Goal: Task Accomplishment & Management: Use online tool/utility

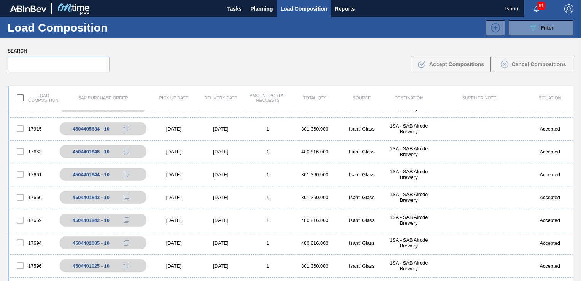
scroll to position [152, 0]
click at [272, 8] on span "Planning" at bounding box center [262, 8] width 22 height 9
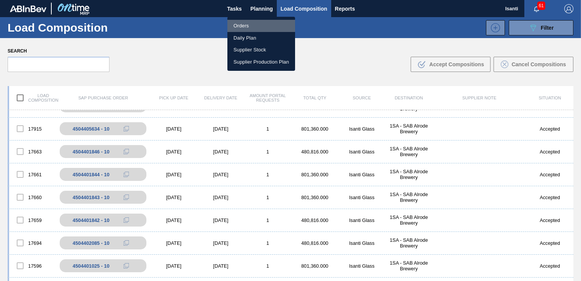
click at [236, 27] on li "Orders" at bounding box center [261, 26] width 68 height 12
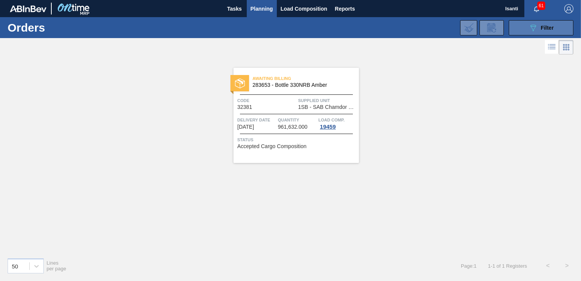
click at [541, 28] on span "Filter" at bounding box center [547, 28] width 13 height 6
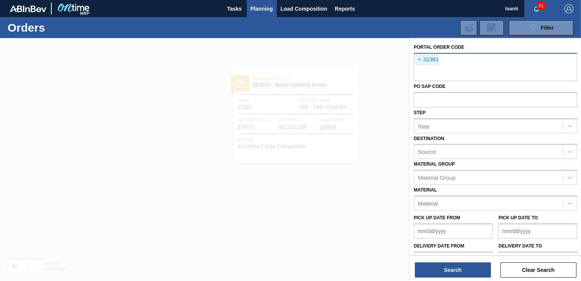
click at [444, 60] on div "× 32381" at bounding box center [495, 67] width 163 height 28
click at [418, 59] on span "×" at bounding box center [419, 59] width 7 height 9
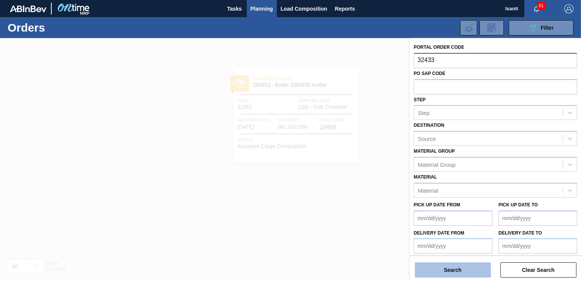
type input "32433"
click at [471, 276] on button "Search" at bounding box center [453, 269] width 76 height 15
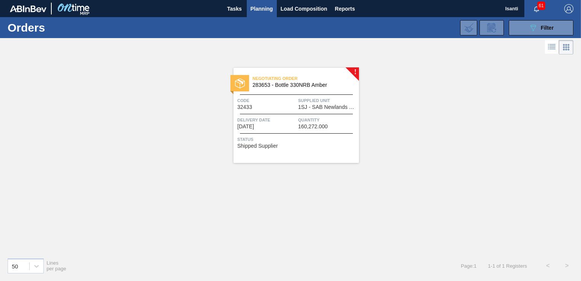
click at [282, 106] on div "Code 32433" at bounding box center [266, 103] width 59 height 13
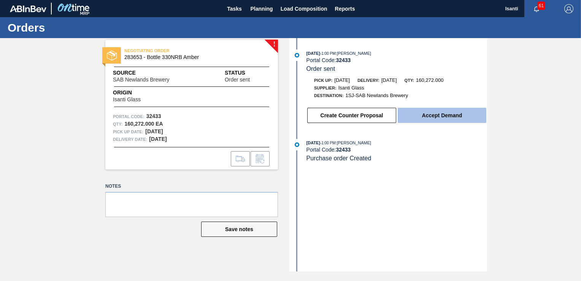
click at [411, 114] on button "Accept Demand" at bounding box center [442, 115] width 89 height 15
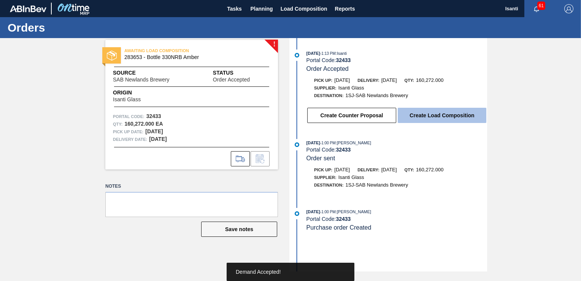
click at [430, 116] on button "Create Load Composition" at bounding box center [442, 115] width 89 height 15
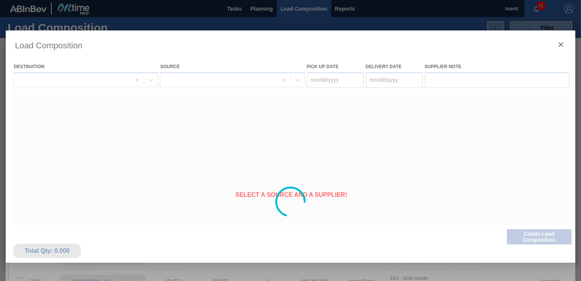
type Date "[DATE]"
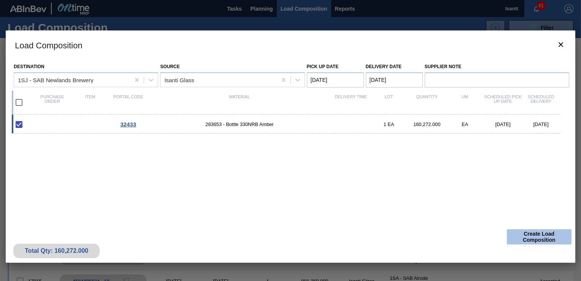
click at [523, 233] on button "Create Load Composition" at bounding box center [539, 236] width 65 height 15
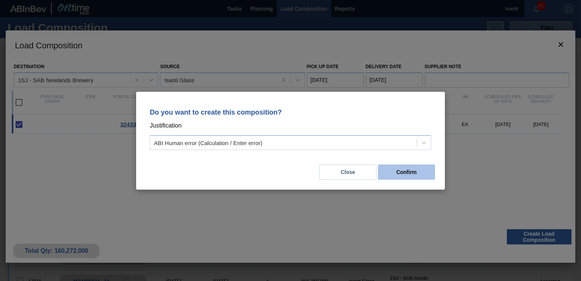
click at [410, 171] on button "Confirm" at bounding box center [406, 171] width 57 height 15
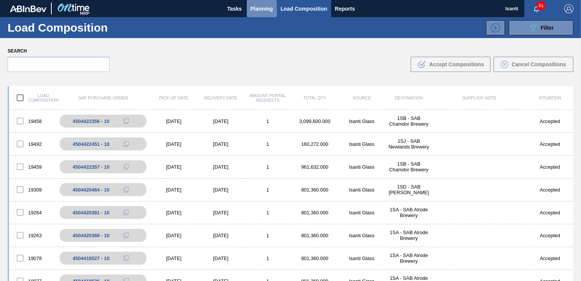
click at [269, 4] on span "Planning" at bounding box center [262, 8] width 22 height 9
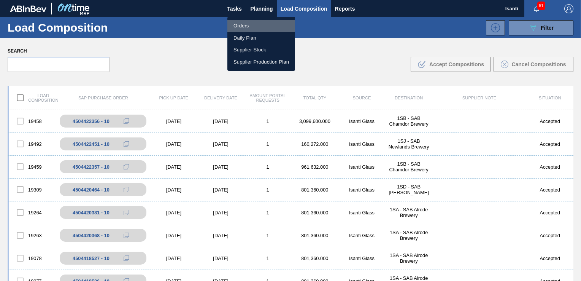
drag, startPoint x: 248, startPoint y: 26, endPoint x: 253, endPoint y: 30, distance: 6.3
click at [247, 26] on li "Orders" at bounding box center [261, 26] width 68 height 12
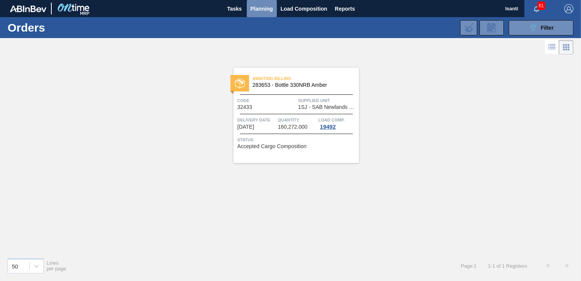
click at [263, 7] on span "Planning" at bounding box center [262, 8] width 22 height 9
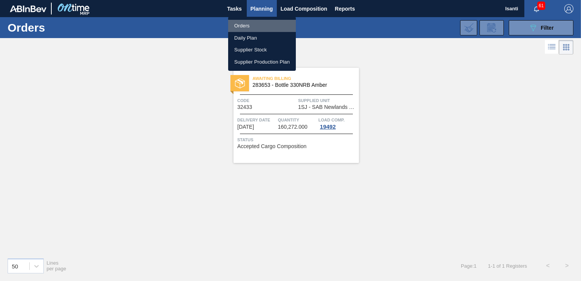
click at [244, 26] on li "Orders" at bounding box center [262, 26] width 68 height 12
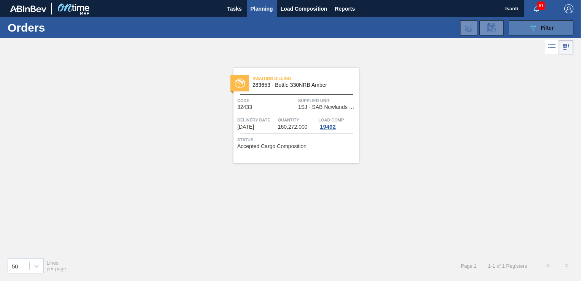
click at [547, 30] on span "Filter" at bounding box center [547, 28] width 13 height 6
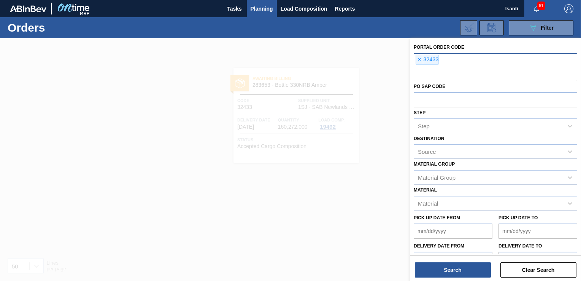
click at [420, 59] on span "×" at bounding box center [419, 59] width 7 height 9
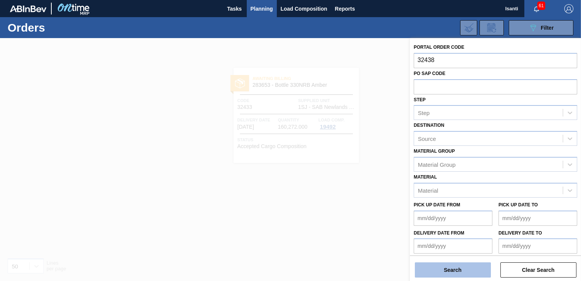
type input "32438"
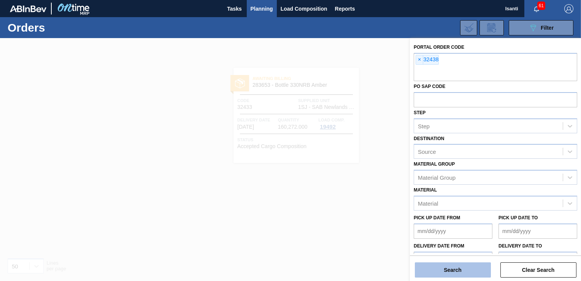
click at [465, 266] on button "Search" at bounding box center [453, 269] width 76 height 15
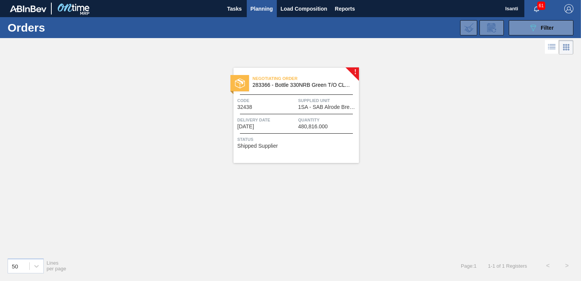
click at [296, 107] on div "Code 32438" at bounding box center [266, 103] width 59 height 13
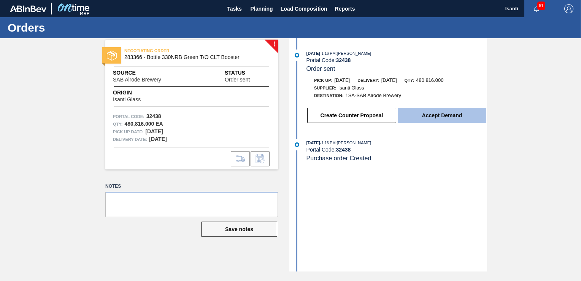
click at [459, 117] on button "Accept Demand" at bounding box center [442, 115] width 89 height 15
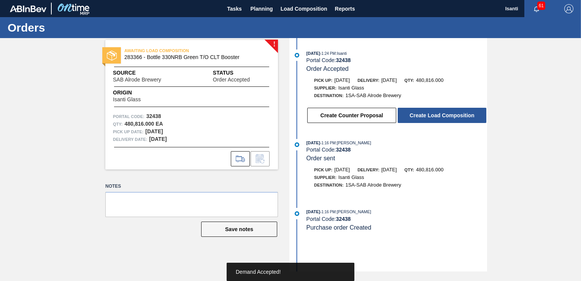
click at [458, 117] on button "Create Load Composition" at bounding box center [442, 115] width 89 height 15
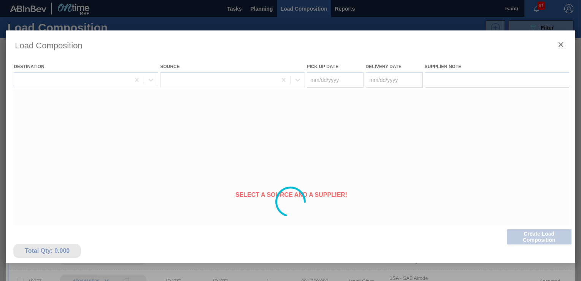
type Date "[DATE]"
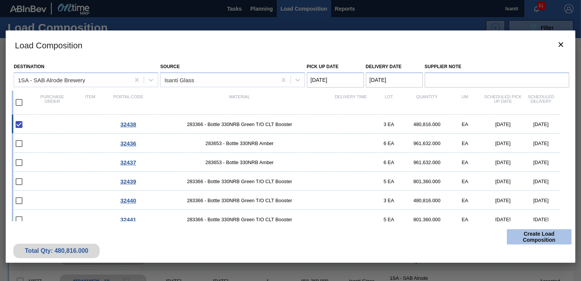
click at [538, 239] on button "Create Load Composition" at bounding box center [539, 236] width 65 height 15
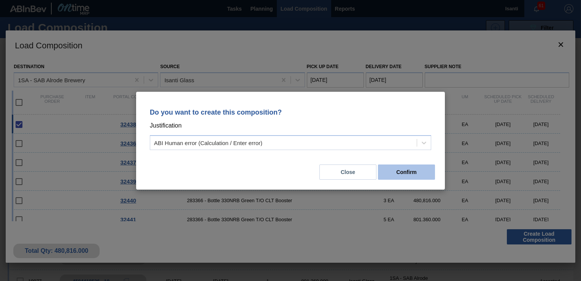
click at [408, 175] on button "Confirm" at bounding box center [406, 171] width 57 height 15
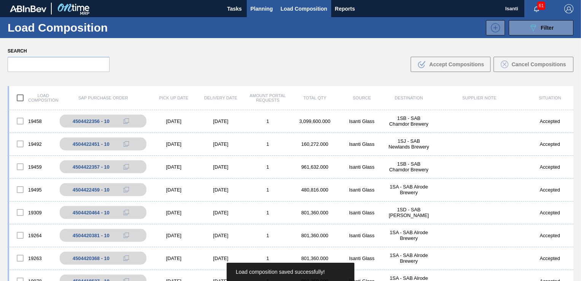
click at [265, 12] on span "Planning" at bounding box center [262, 8] width 22 height 9
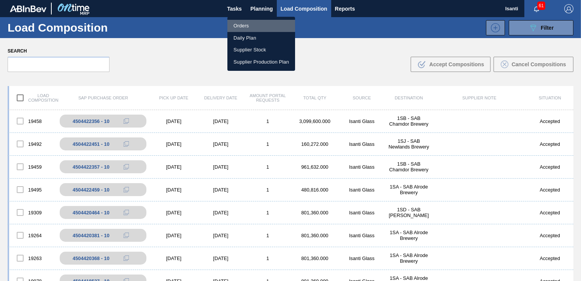
click at [243, 25] on li "Orders" at bounding box center [261, 26] width 68 height 12
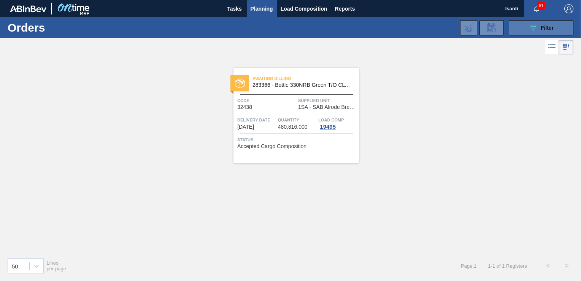
click at [544, 27] on span "Filter" at bounding box center [547, 28] width 13 height 6
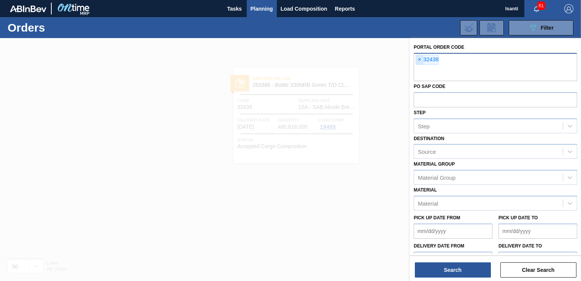
click at [418, 59] on span "×" at bounding box center [419, 59] width 7 height 9
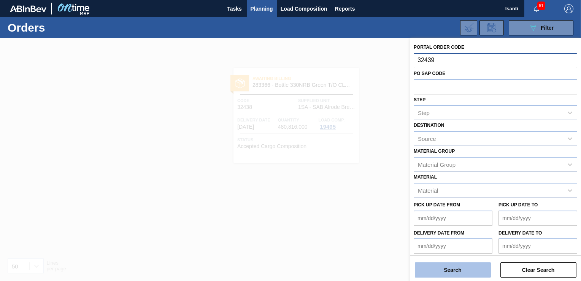
type input "32439"
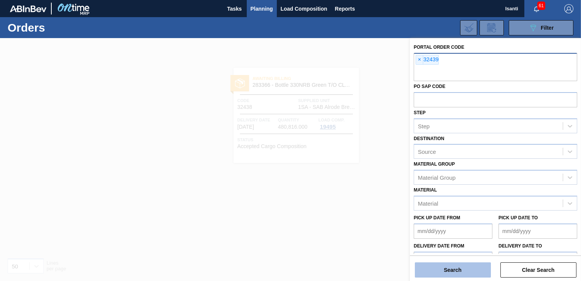
click at [458, 271] on button "Search" at bounding box center [453, 269] width 76 height 15
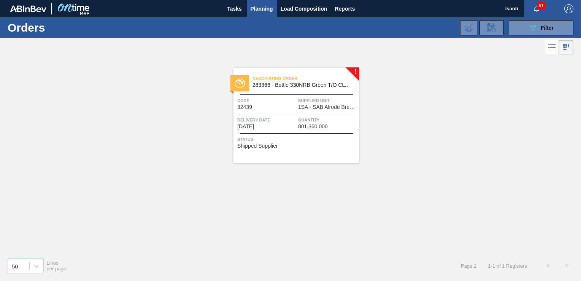
click at [313, 105] on span "1SA - SAB Alrode Brewery" at bounding box center [327, 107] width 59 height 6
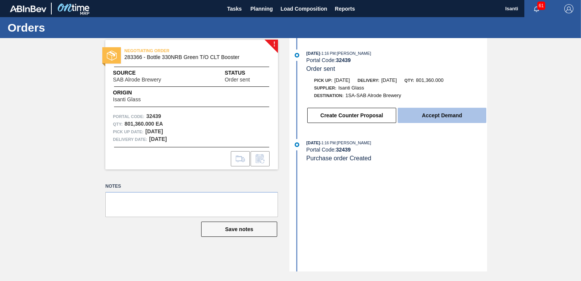
click at [431, 119] on button "Accept Demand" at bounding box center [442, 115] width 89 height 15
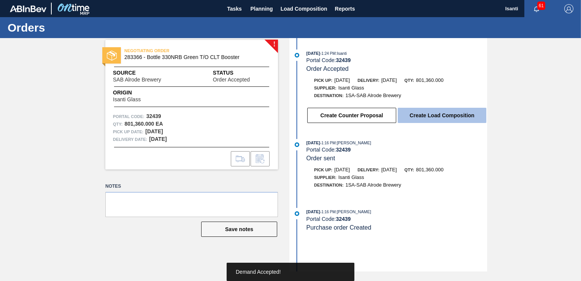
click at [433, 119] on button "Create Load Composition" at bounding box center [442, 115] width 89 height 15
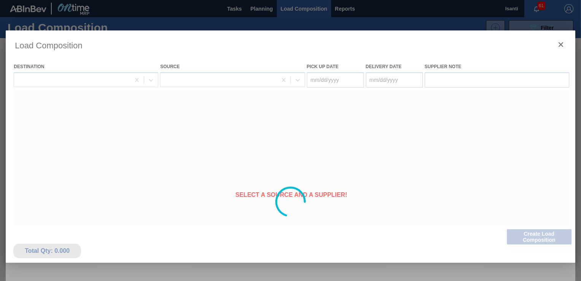
type Date "[DATE]"
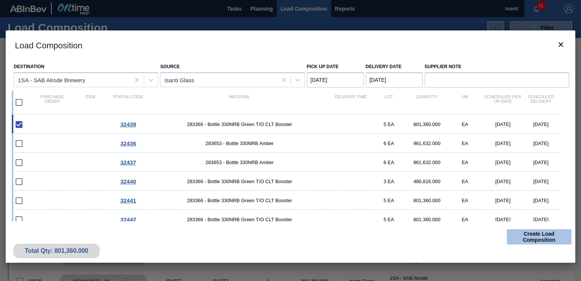
click at [525, 238] on button "Create Load Composition" at bounding box center [539, 236] width 65 height 15
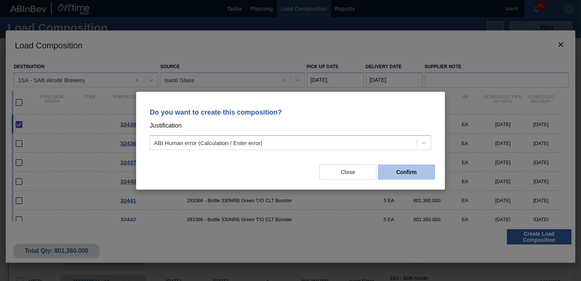
click at [403, 176] on button "Confirm" at bounding box center [406, 171] width 57 height 15
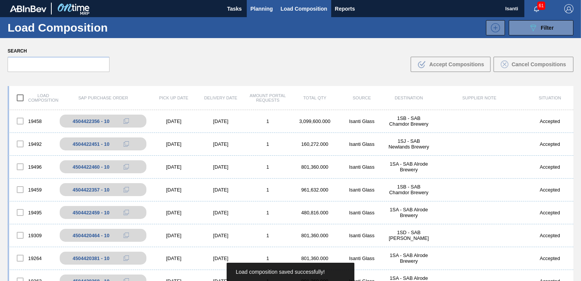
click at [257, 11] on span "Planning" at bounding box center [262, 8] width 22 height 9
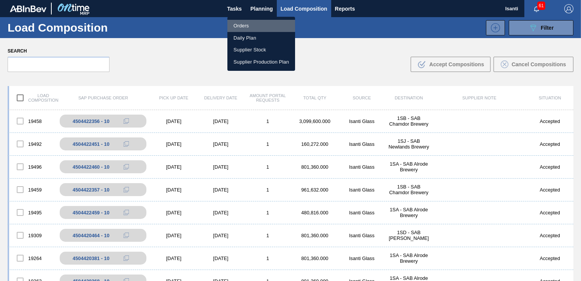
click at [239, 27] on li "Orders" at bounding box center [261, 26] width 68 height 12
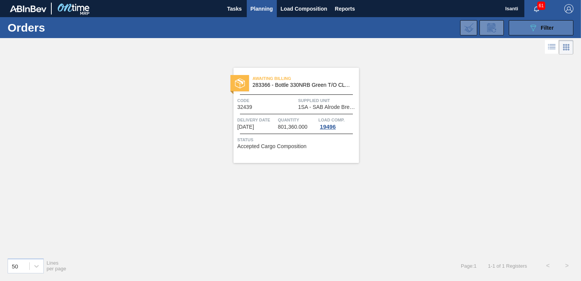
click at [547, 29] on span "Filter" at bounding box center [547, 28] width 13 height 6
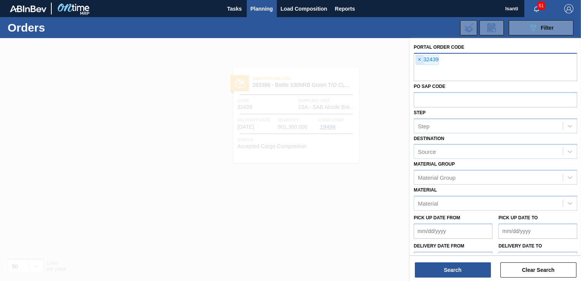
click at [419, 59] on span "×" at bounding box center [419, 59] width 7 height 9
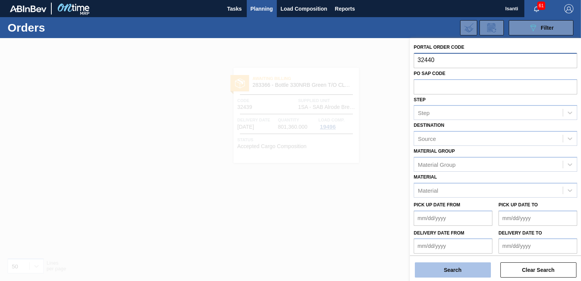
type input "32440"
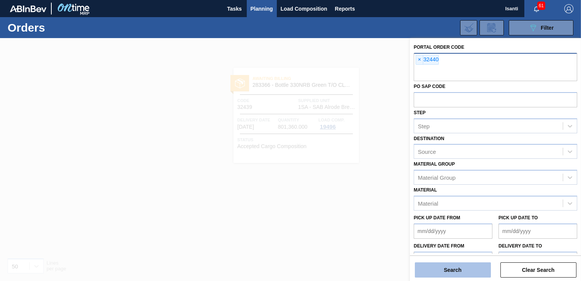
click at [459, 273] on button "Search" at bounding box center [453, 269] width 76 height 15
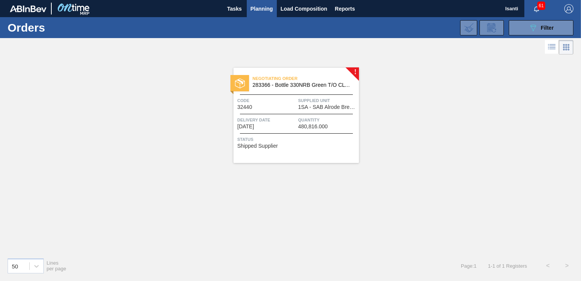
click at [304, 106] on span "1SA - SAB Alrode Brewery" at bounding box center [327, 107] width 59 height 6
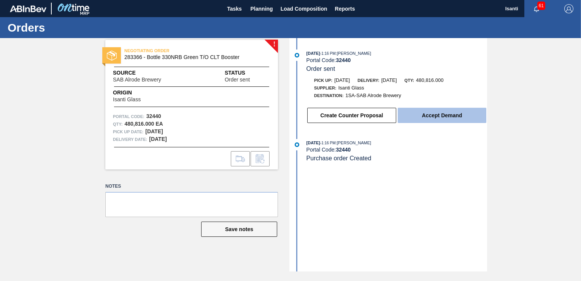
click at [424, 117] on button "Accept Demand" at bounding box center [442, 115] width 89 height 15
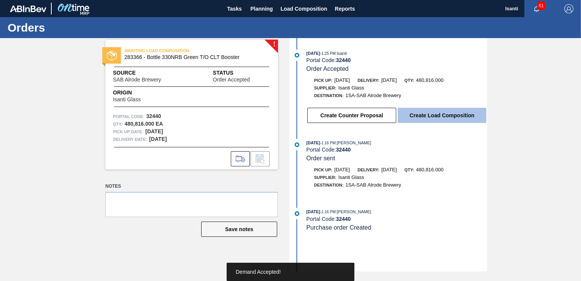
click at [427, 119] on button "Create Load Composition" at bounding box center [442, 115] width 89 height 15
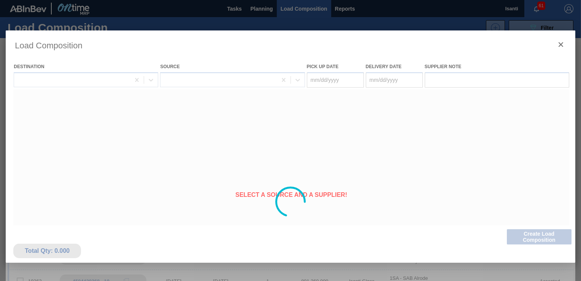
type Date "[DATE]"
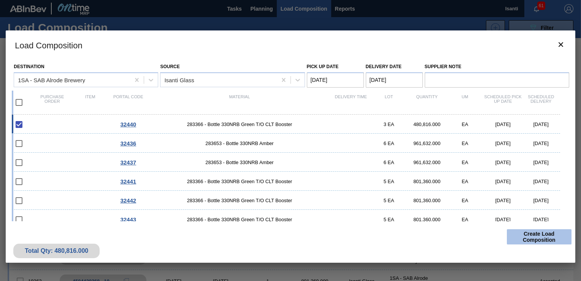
click at [530, 237] on button "Create Load Composition" at bounding box center [539, 236] width 65 height 15
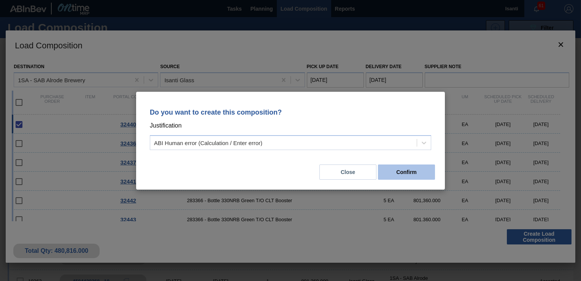
click at [390, 171] on button "Confirm" at bounding box center [406, 171] width 57 height 15
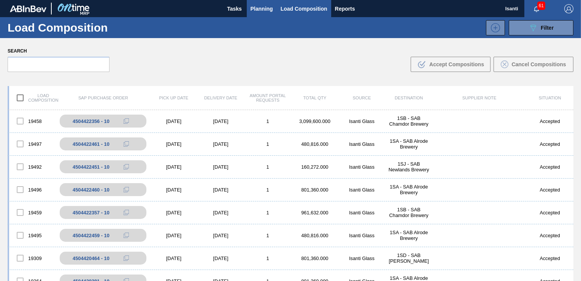
click at [260, 8] on span "Planning" at bounding box center [262, 8] width 22 height 9
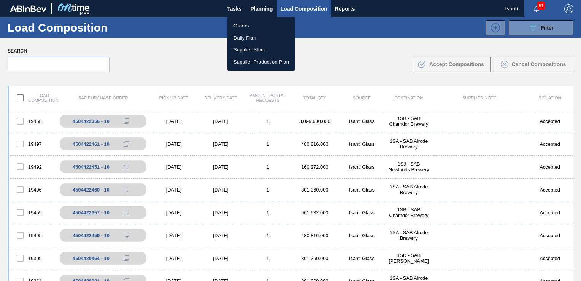
click at [246, 24] on li "Orders" at bounding box center [261, 26] width 68 height 12
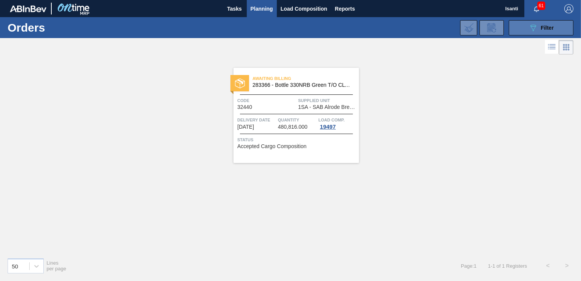
click at [554, 27] on button "089F7B8B-B2A5-4AFE-B5C0-19BA573D28AC Filter" at bounding box center [541, 27] width 65 height 15
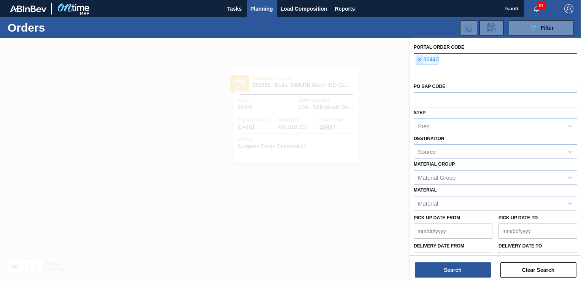
click at [420, 60] on span "×" at bounding box center [419, 59] width 7 height 9
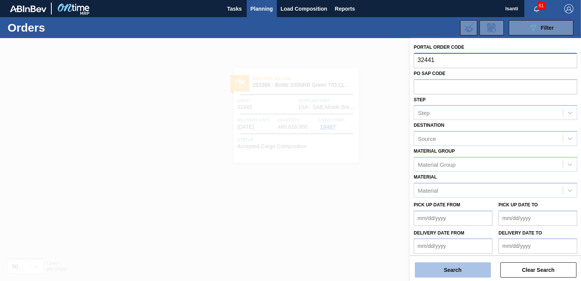
type input "32441"
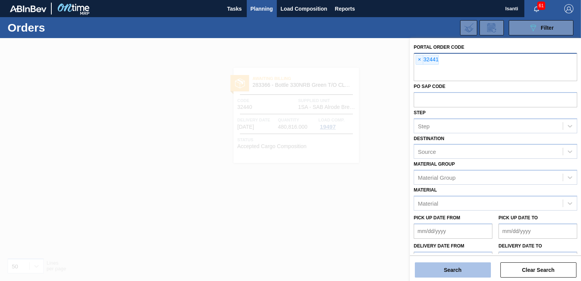
click at [468, 269] on button "Search" at bounding box center [453, 269] width 76 height 15
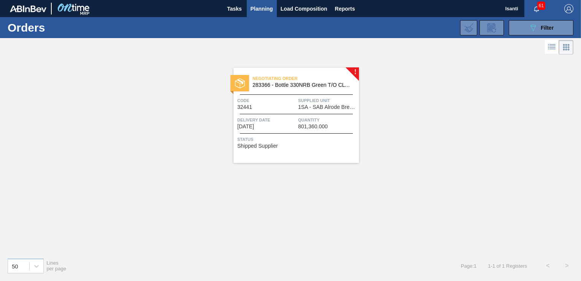
click at [329, 106] on span "1SA - SAB Alrode Brewery" at bounding box center [327, 107] width 59 height 6
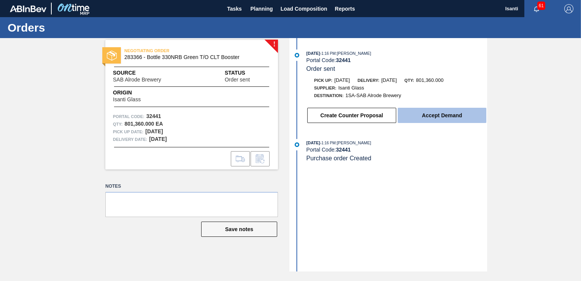
click at [442, 119] on button "Accept Demand" at bounding box center [442, 115] width 89 height 15
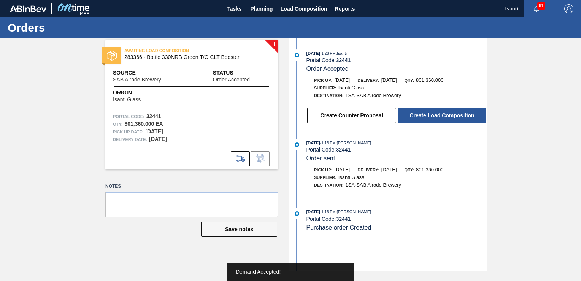
click at [442, 119] on button "Create Load Composition" at bounding box center [442, 115] width 89 height 15
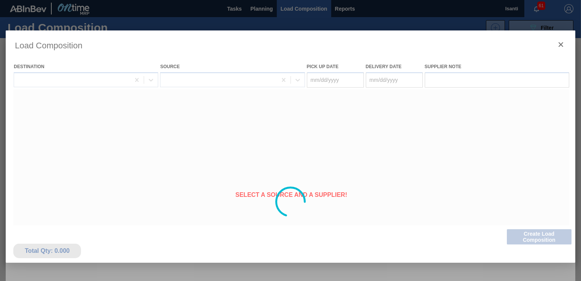
type Date "[DATE]"
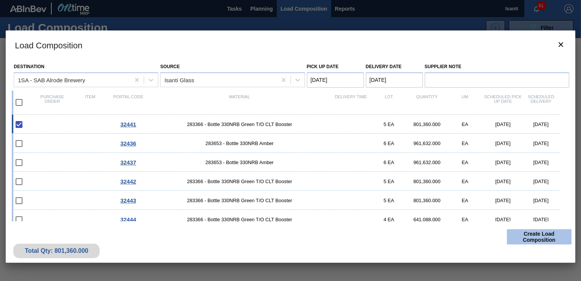
click at [525, 235] on button "Create Load Composition" at bounding box center [539, 236] width 65 height 15
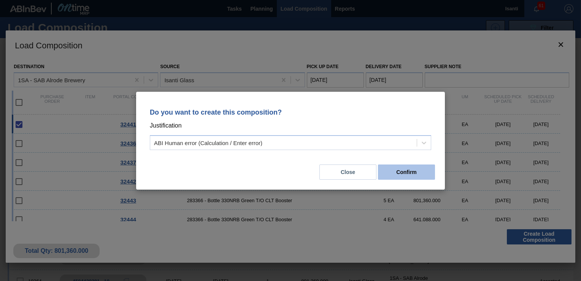
click at [418, 175] on button "Confirm" at bounding box center [406, 171] width 57 height 15
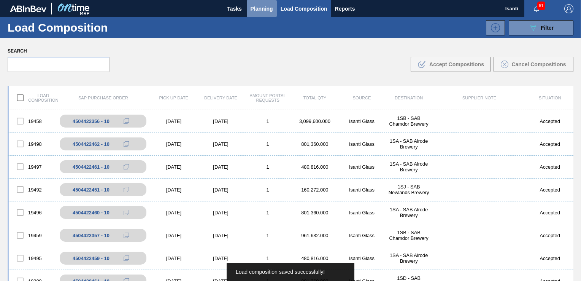
click at [257, 5] on span "Planning" at bounding box center [262, 8] width 22 height 9
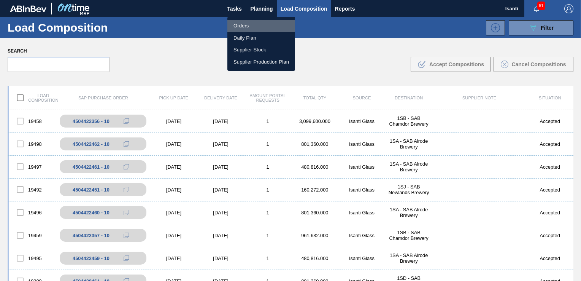
click at [244, 27] on li "Orders" at bounding box center [261, 26] width 68 height 12
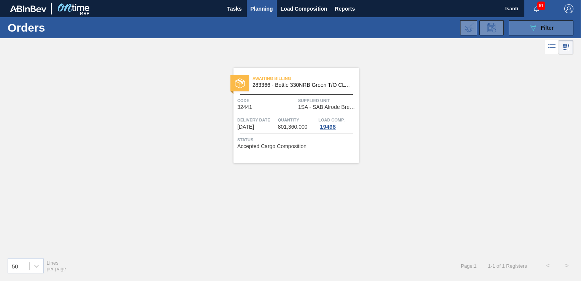
click at [540, 31] on div "089F7B8B-B2A5-4AFE-B5C0-19BA573D28AC Filter" at bounding box center [540, 27] width 25 height 9
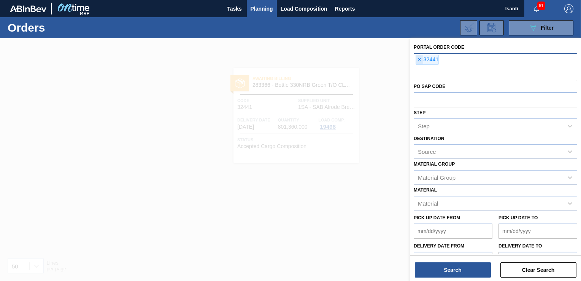
click at [420, 59] on span "×" at bounding box center [419, 59] width 7 height 9
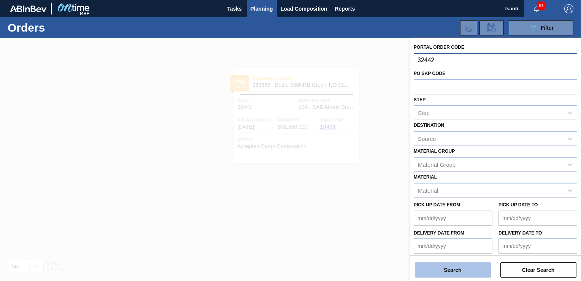
type input "32442"
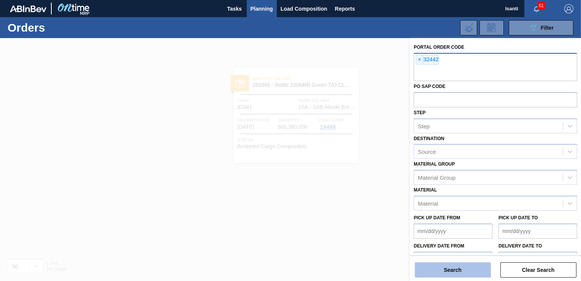
click at [467, 267] on button "Search" at bounding box center [453, 269] width 76 height 15
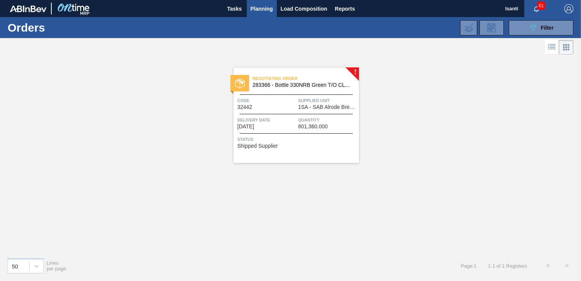
click at [303, 106] on span "1SA - SAB Alrode Brewery" at bounding box center [327, 107] width 59 height 6
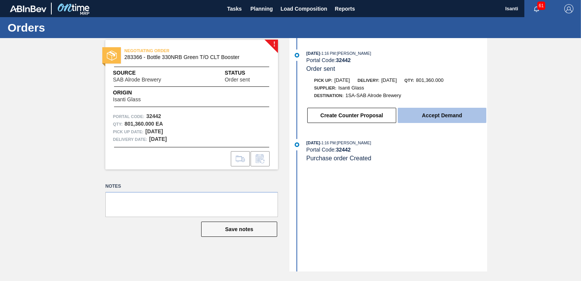
click at [416, 115] on button "Accept Demand" at bounding box center [442, 115] width 89 height 15
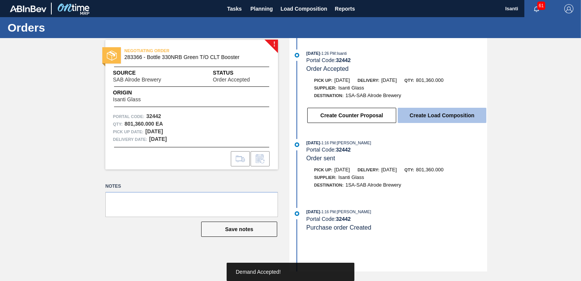
click at [449, 115] on button "Create Load Composition" at bounding box center [442, 115] width 89 height 15
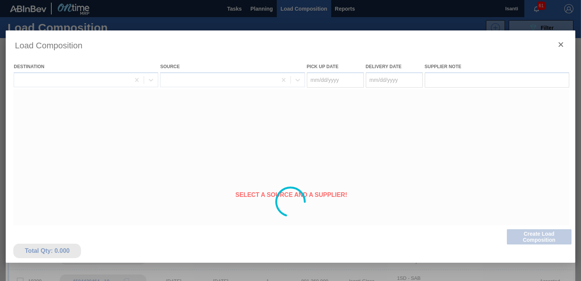
type Date "[DATE]"
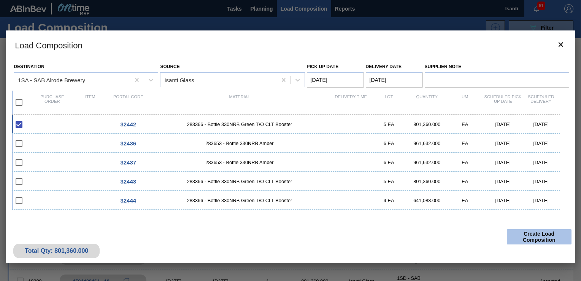
click at [543, 235] on button "Create Load Composition" at bounding box center [539, 236] width 65 height 15
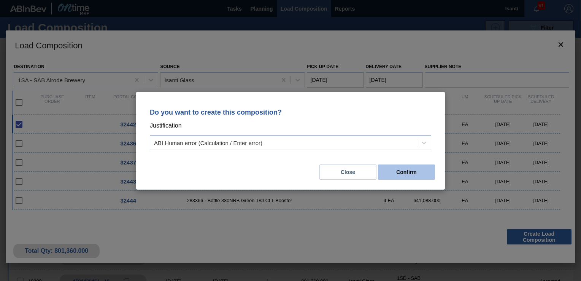
click at [411, 174] on button "Confirm" at bounding box center [406, 171] width 57 height 15
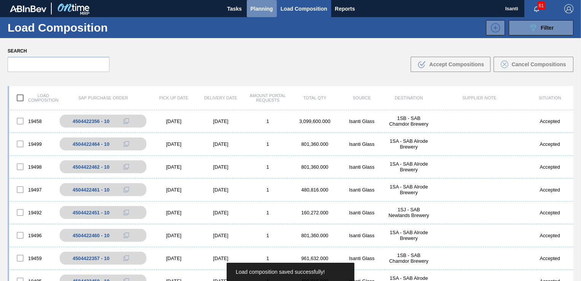
click at [260, 10] on span "Planning" at bounding box center [262, 8] width 22 height 9
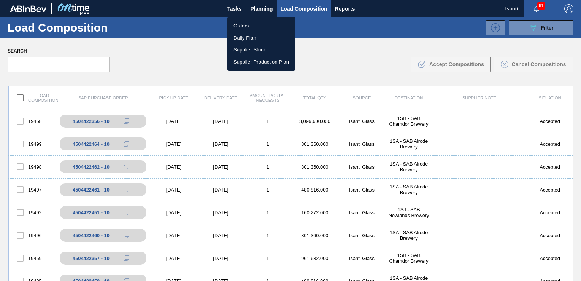
click at [244, 27] on li "Orders" at bounding box center [261, 26] width 68 height 12
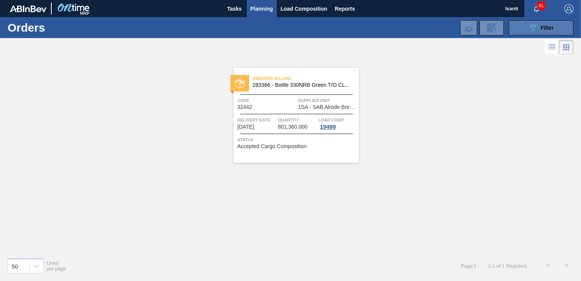
click at [544, 30] on span "Filter" at bounding box center [547, 28] width 13 height 6
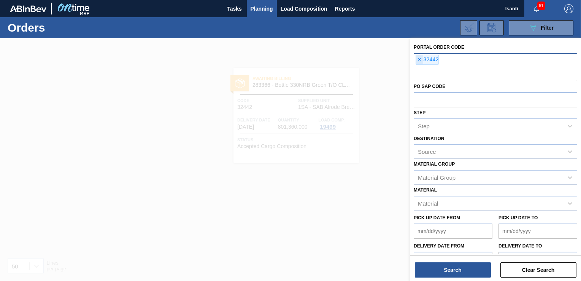
click at [419, 58] on span "×" at bounding box center [419, 59] width 7 height 9
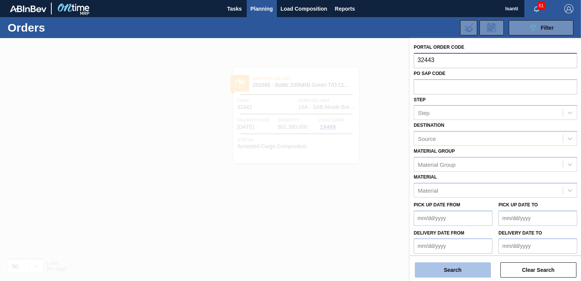
type input "32443"
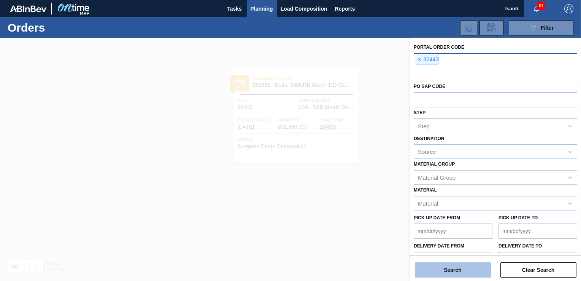
click at [452, 271] on button "Search" at bounding box center [453, 269] width 76 height 15
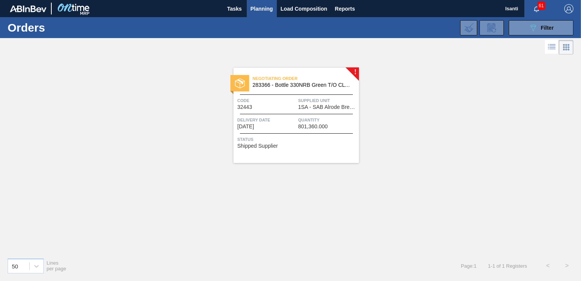
click at [306, 110] on div "Negotiating Order 283366 - Bottle 330NRB Green T/O CLT Booster Code 32443 Suppl…" at bounding box center [295, 115] width 125 height 95
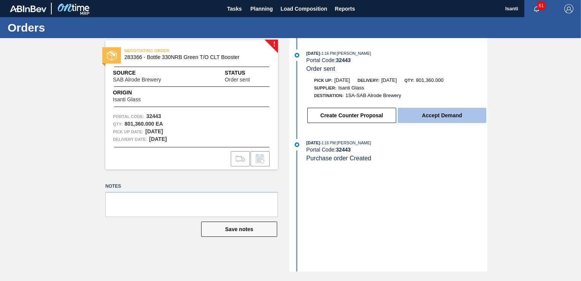
click at [425, 118] on button "Accept Demand" at bounding box center [442, 115] width 89 height 15
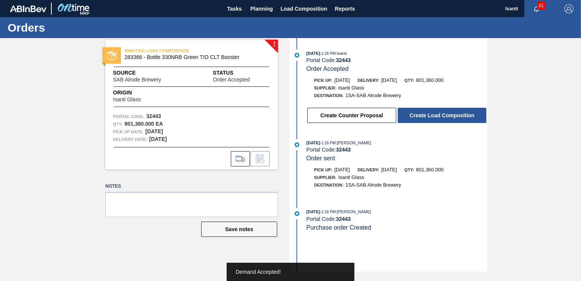
click at [425, 119] on button "Create Load Composition" at bounding box center [442, 115] width 89 height 15
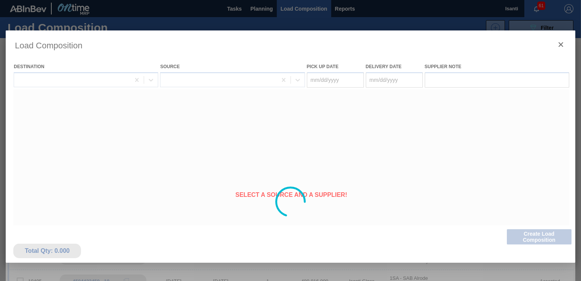
type Date "[DATE]"
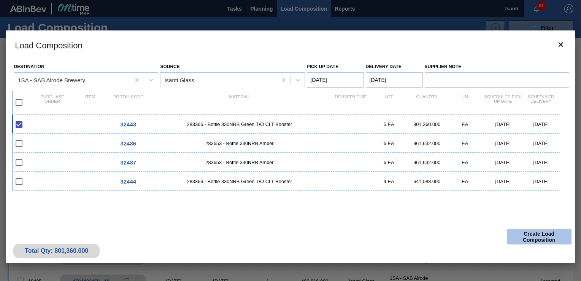
click at [534, 238] on button "Create Load Composition" at bounding box center [539, 236] width 65 height 15
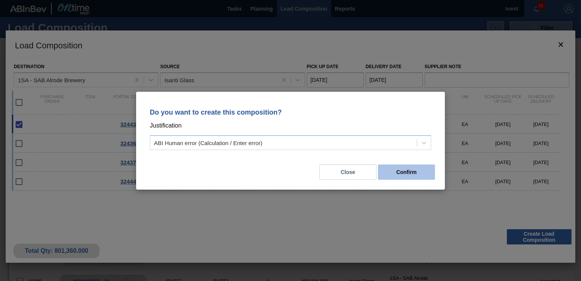
click at [423, 173] on button "Confirm" at bounding box center [406, 171] width 57 height 15
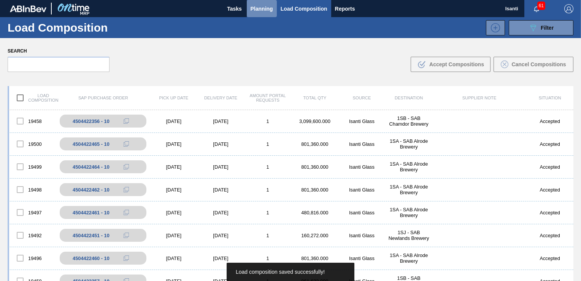
click at [260, 10] on span "Planning" at bounding box center [262, 8] width 22 height 9
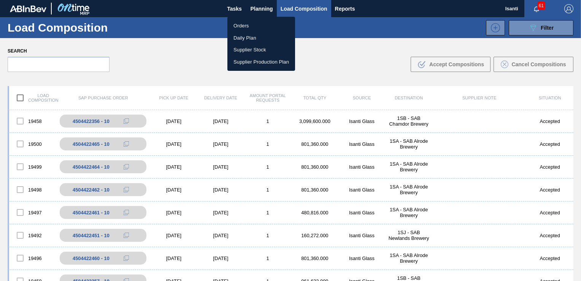
click at [245, 25] on li "Orders" at bounding box center [261, 26] width 68 height 12
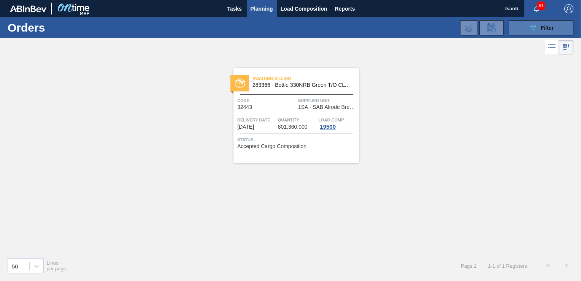
click at [556, 27] on button "089F7B8B-B2A5-4AFE-B5C0-19BA573D28AC Filter" at bounding box center [541, 27] width 65 height 15
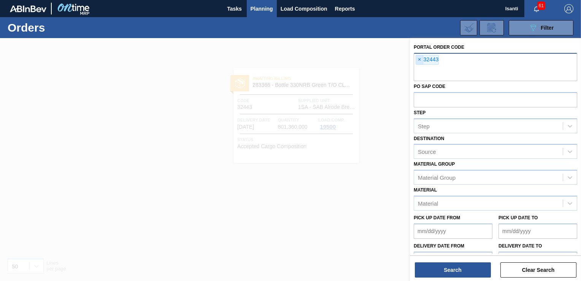
click at [418, 60] on span "×" at bounding box center [419, 59] width 7 height 9
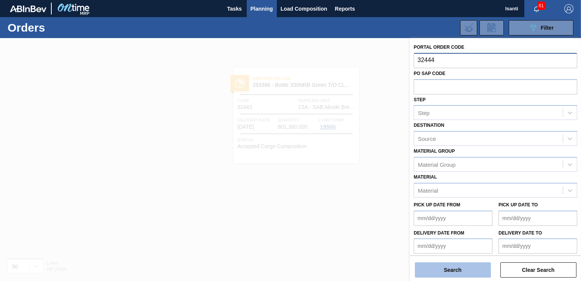
type input "32444"
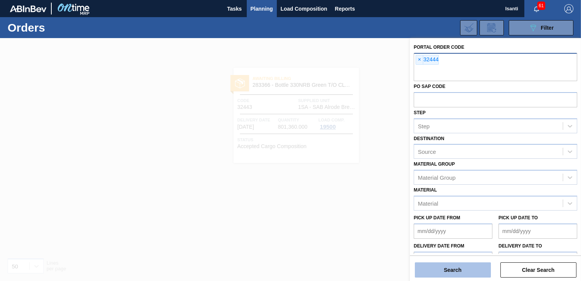
click at [453, 271] on button "Search" at bounding box center [453, 269] width 76 height 15
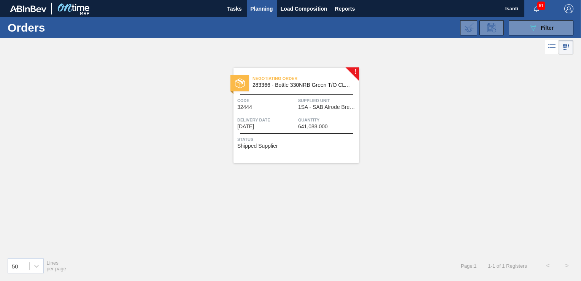
click at [290, 100] on span "Code" at bounding box center [266, 101] width 59 height 8
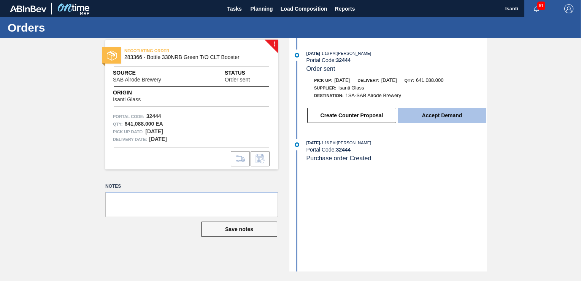
click at [415, 119] on button "Accept Demand" at bounding box center [442, 115] width 89 height 15
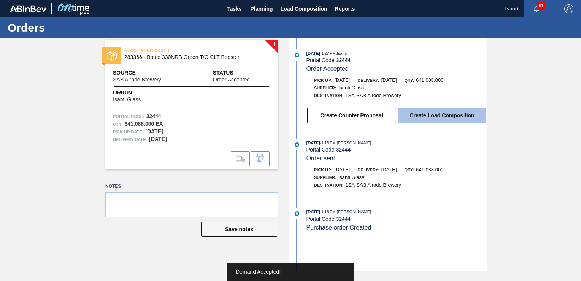
click at [415, 119] on button "Create Load Composition" at bounding box center [442, 115] width 89 height 15
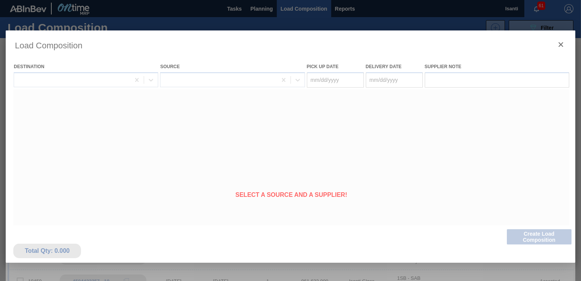
type Date "[DATE]"
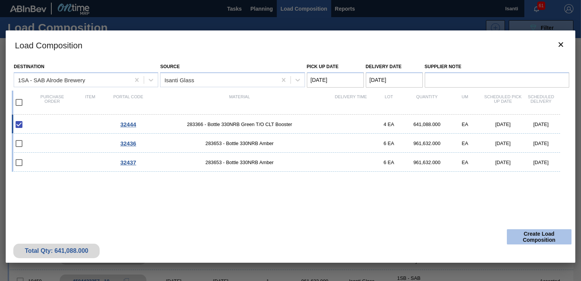
click at [537, 236] on button "Create Load Composition" at bounding box center [539, 236] width 65 height 15
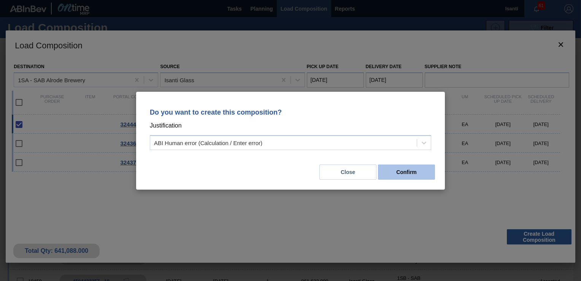
click at [424, 175] on button "Confirm" at bounding box center [406, 171] width 57 height 15
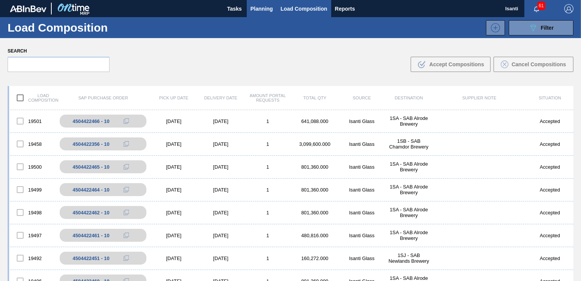
click at [261, 11] on span "Planning" at bounding box center [262, 8] width 22 height 9
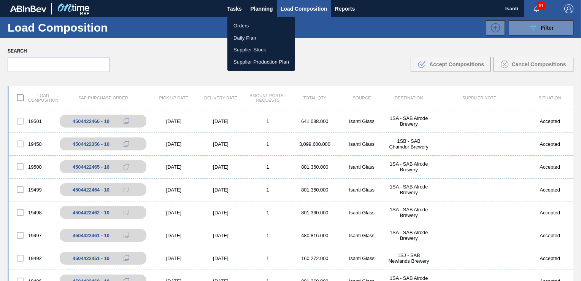
click at [244, 24] on li "Orders" at bounding box center [261, 26] width 68 height 12
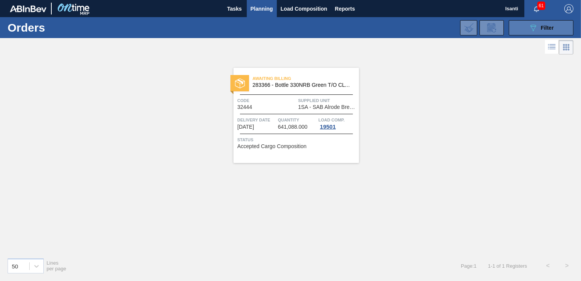
click at [545, 27] on span "Filter" at bounding box center [547, 28] width 13 height 6
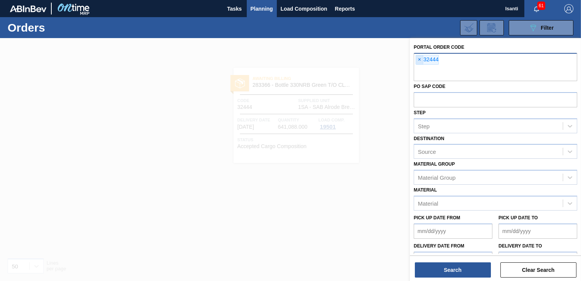
click at [420, 59] on span "×" at bounding box center [419, 59] width 7 height 9
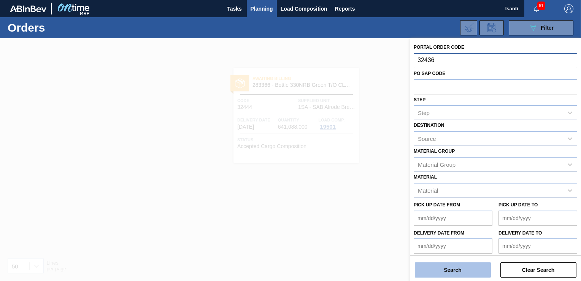
type input "32436"
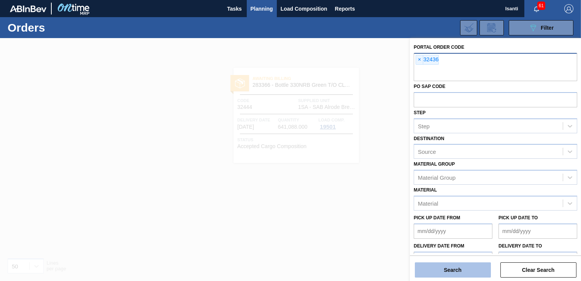
click at [464, 273] on button "Search" at bounding box center [453, 269] width 76 height 15
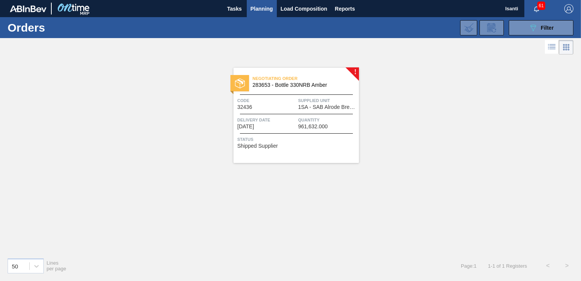
click at [290, 104] on div "Code 32436" at bounding box center [266, 103] width 59 height 13
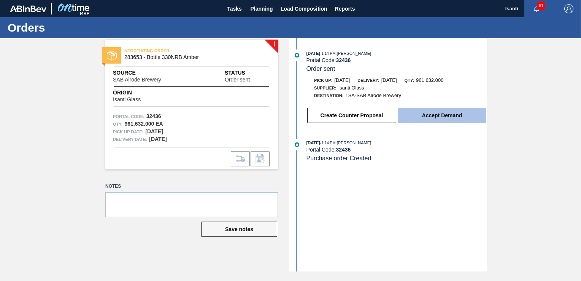
click at [429, 119] on button "Accept Demand" at bounding box center [442, 115] width 89 height 15
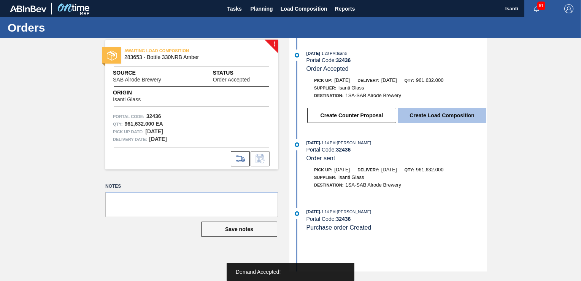
click at [429, 119] on button "Create Load Composition" at bounding box center [442, 115] width 89 height 15
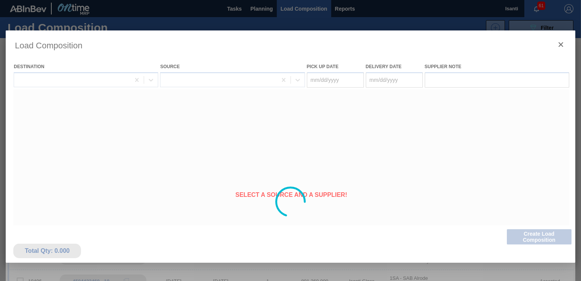
type Date "[DATE]"
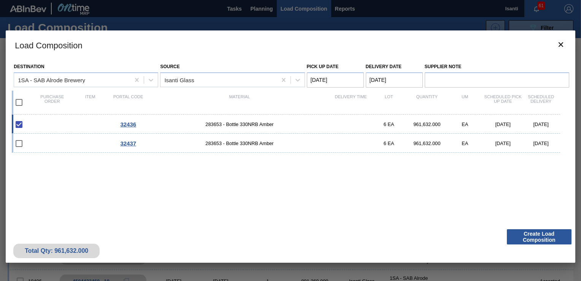
click at [536, 241] on button "Create Load Composition" at bounding box center [539, 236] width 65 height 15
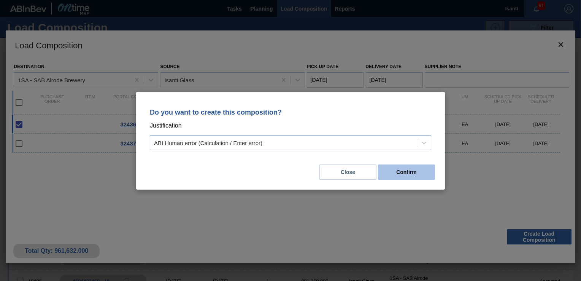
click at [408, 175] on button "Confirm" at bounding box center [406, 171] width 57 height 15
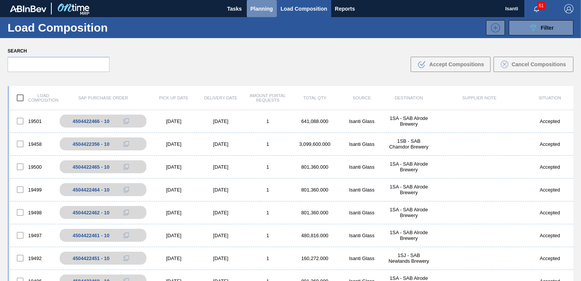
click at [254, 8] on span "Planning" at bounding box center [262, 8] width 22 height 9
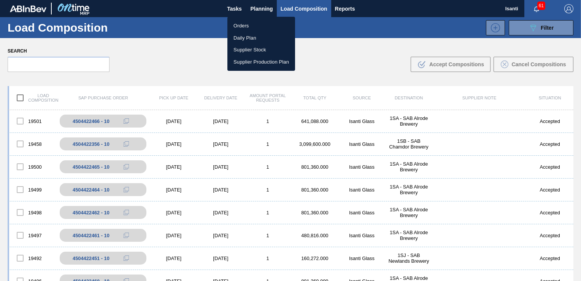
click at [243, 25] on li "Orders" at bounding box center [261, 26] width 68 height 12
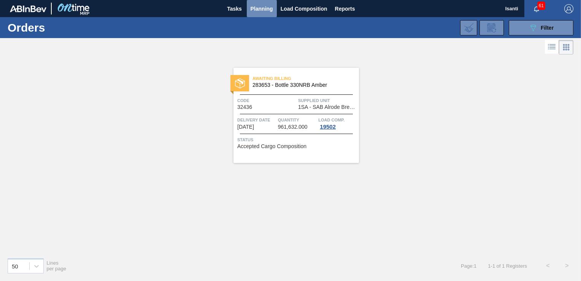
click at [258, 11] on span "Planning" at bounding box center [262, 8] width 22 height 9
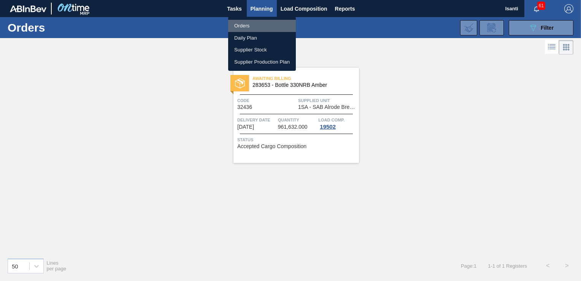
click at [247, 24] on li "Orders" at bounding box center [262, 26] width 68 height 12
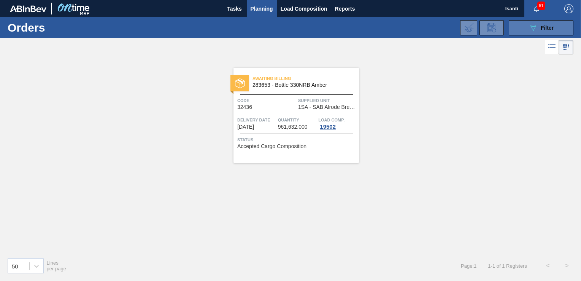
click at [541, 28] on span "Filter" at bounding box center [547, 28] width 13 height 6
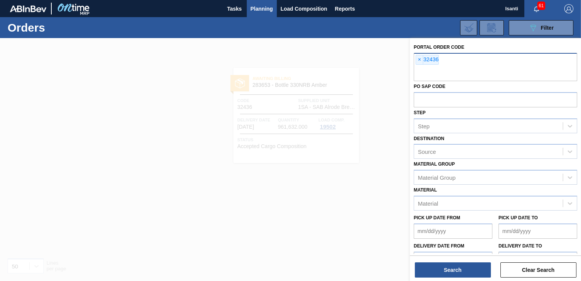
click at [447, 60] on div "× 32436" at bounding box center [495, 67] width 163 height 28
click at [418, 60] on span "×" at bounding box center [419, 59] width 7 height 9
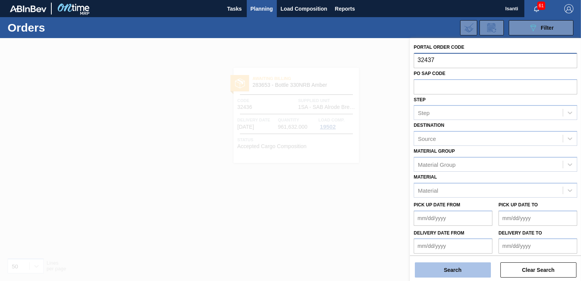
type input "32437"
click at [455, 271] on button "Search" at bounding box center [453, 269] width 76 height 15
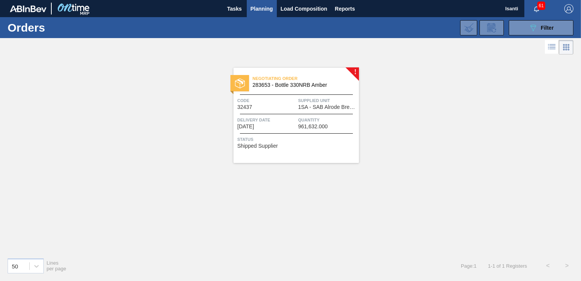
click at [289, 103] on span "Code" at bounding box center [266, 101] width 59 height 8
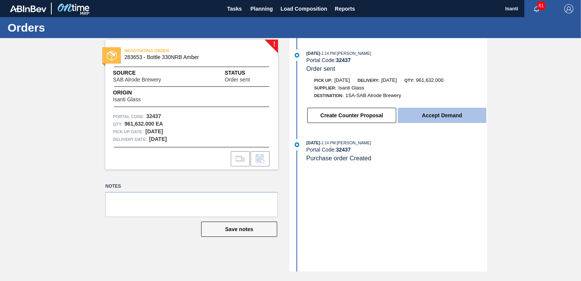
click at [429, 120] on button "Accept Demand" at bounding box center [442, 115] width 89 height 15
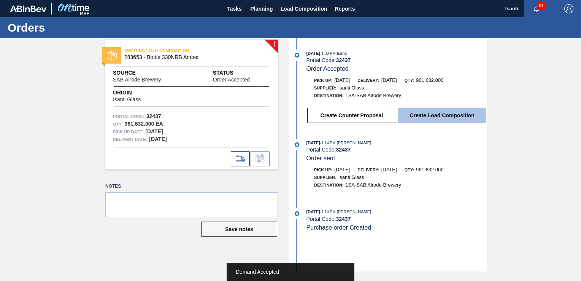
click at [427, 114] on button "Create Load Composition" at bounding box center [442, 115] width 89 height 15
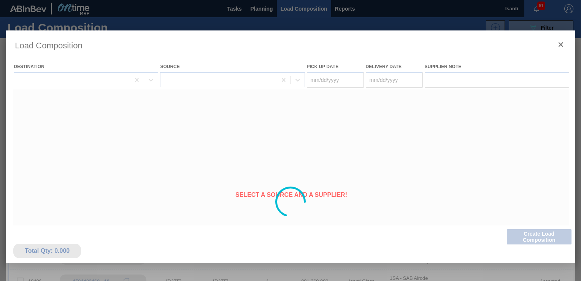
type Date "[DATE]"
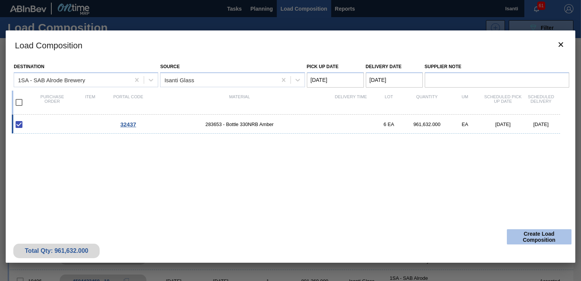
click at [534, 240] on button "Create Load Composition" at bounding box center [539, 236] width 65 height 15
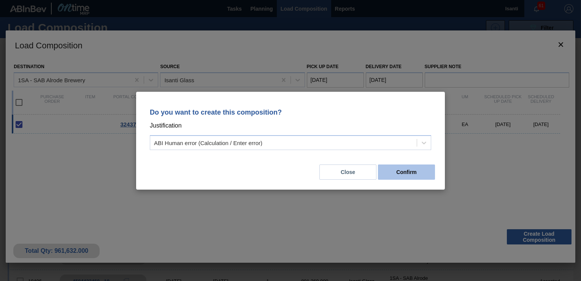
click at [401, 173] on button "Confirm" at bounding box center [406, 171] width 57 height 15
